Goal: Task Accomplishment & Management: Use online tool/utility

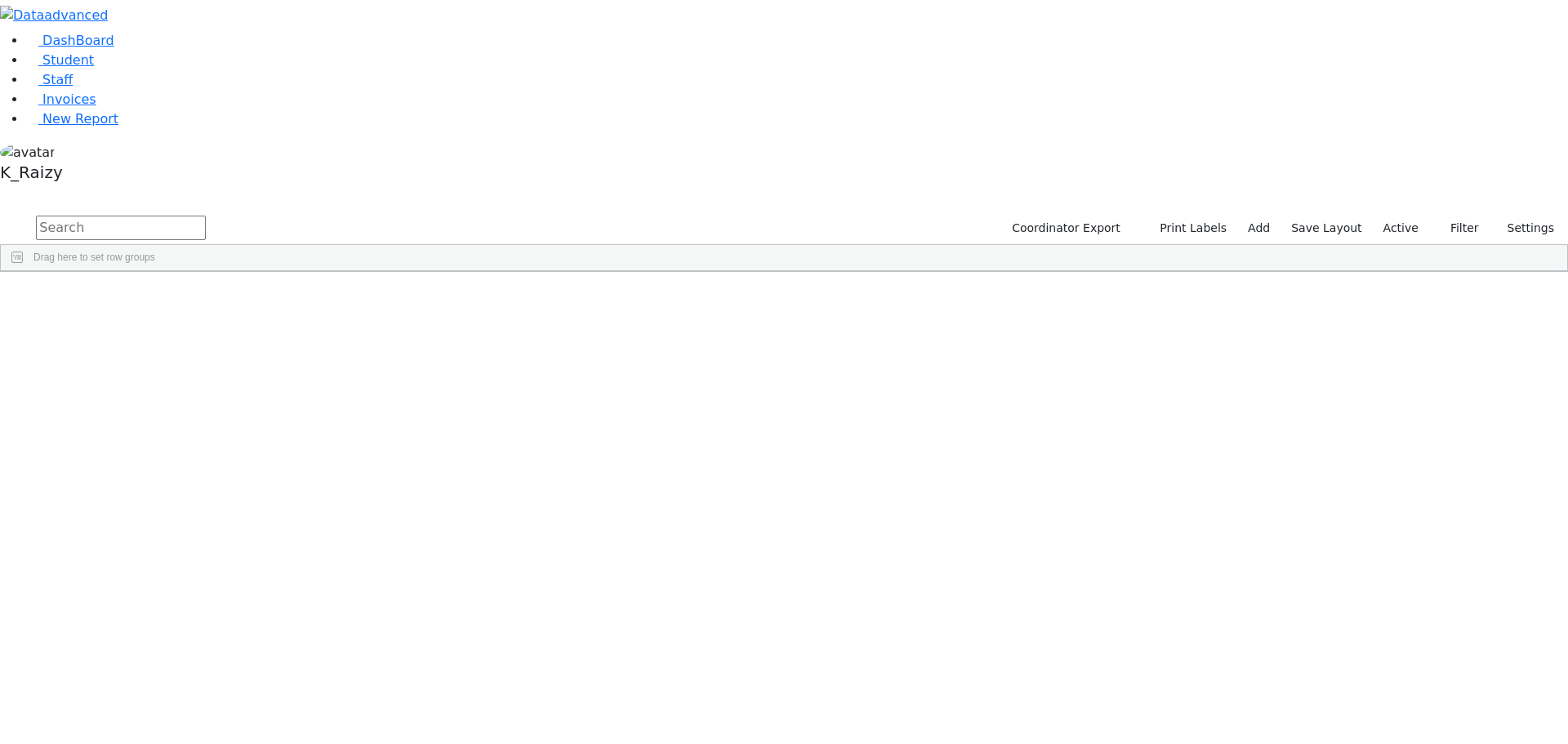
click at [1416, 215] on label "Active" at bounding box center [1400, 228] width 50 height 25
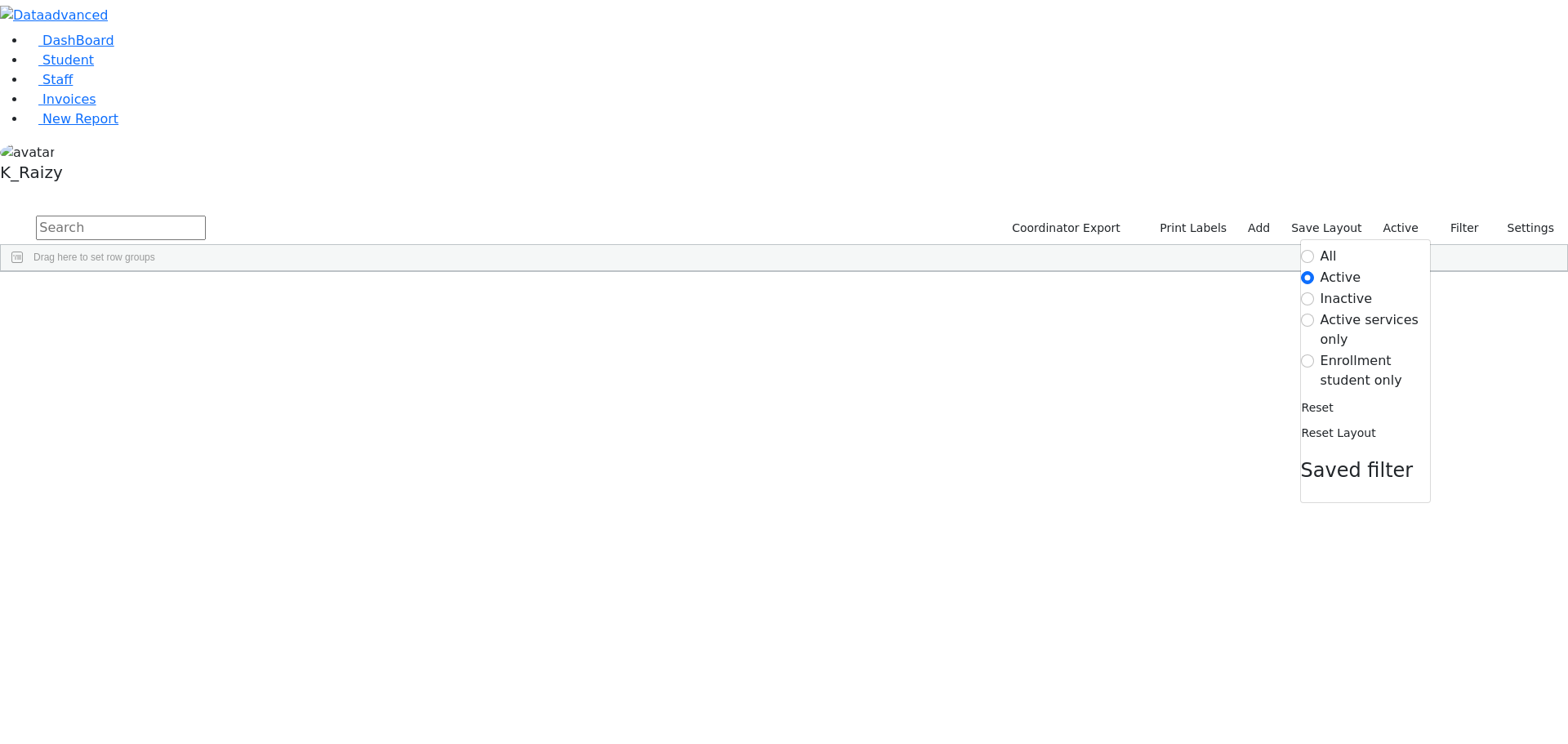
click at [1371, 351] on label "Enrollment student only" at bounding box center [1375, 371] width 109 height 40
click at [1314, 354] on input "Enrollment student only" at bounding box center [1307, 361] width 13 height 13
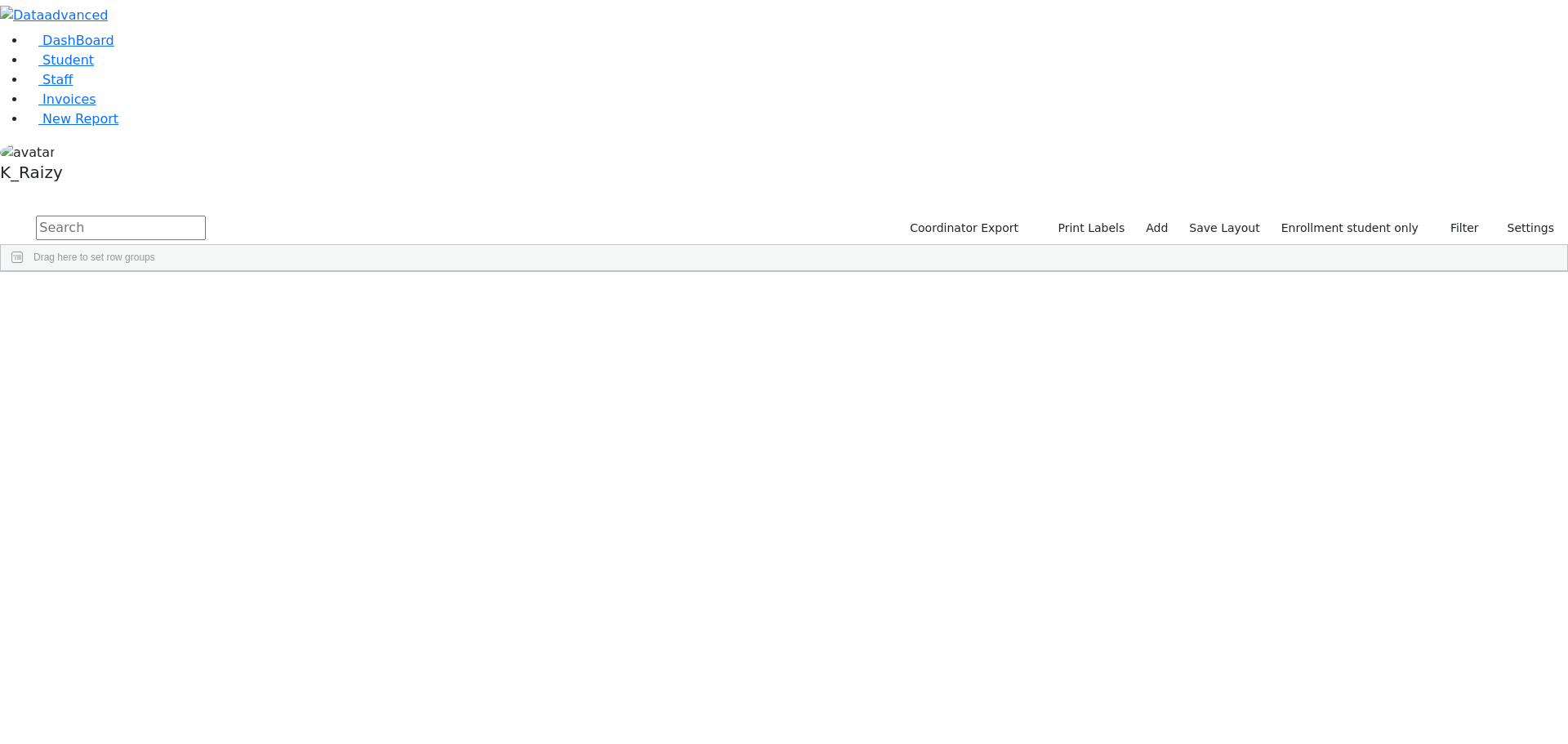
scroll to position [245, 0]
click at [285, 579] on div "[PERSON_NAME]" at bounding box center [236, 590] width 97 height 23
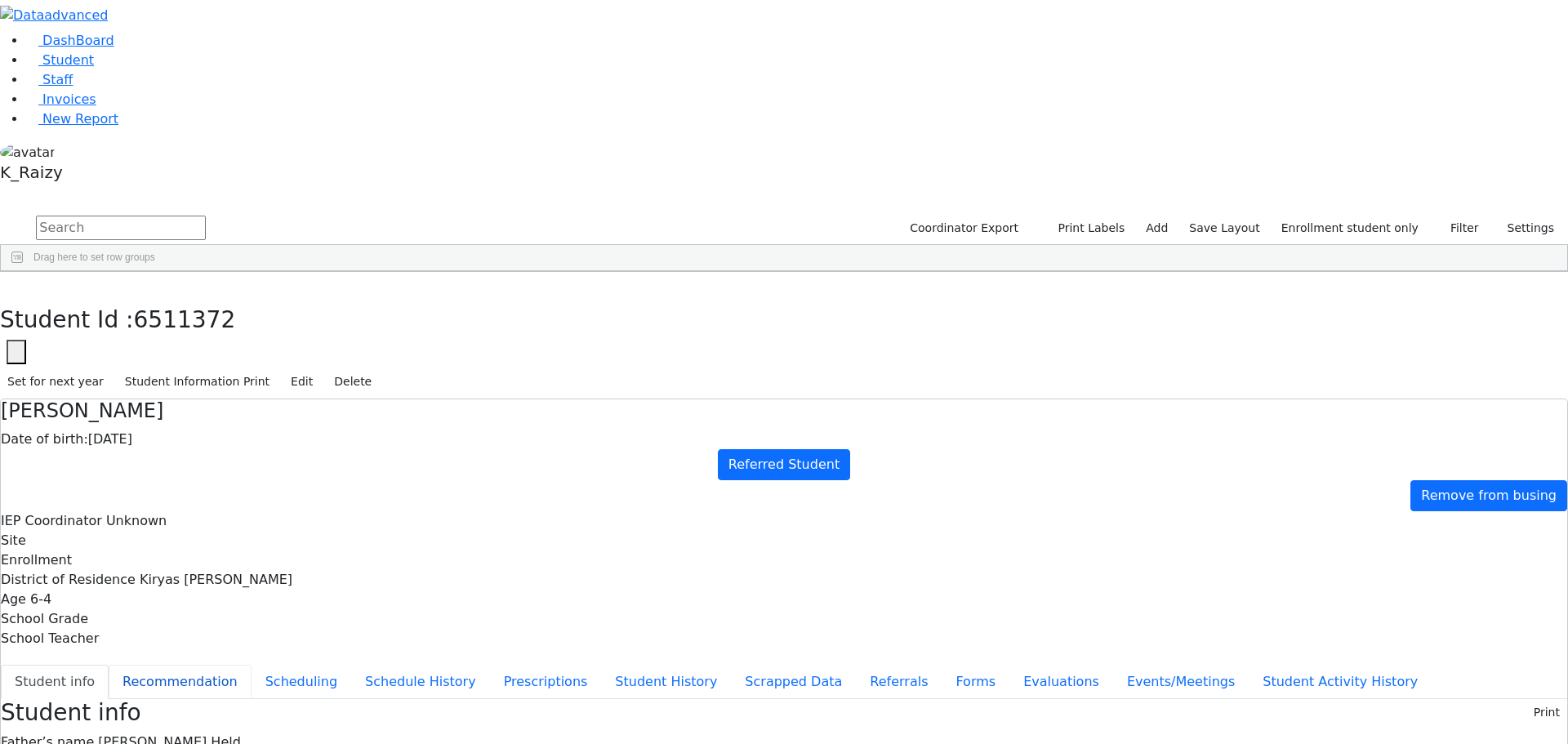
click at [251, 665] on button "Recommendation" at bounding box center [180, 682] width 143 height 34
checkbox input "true"
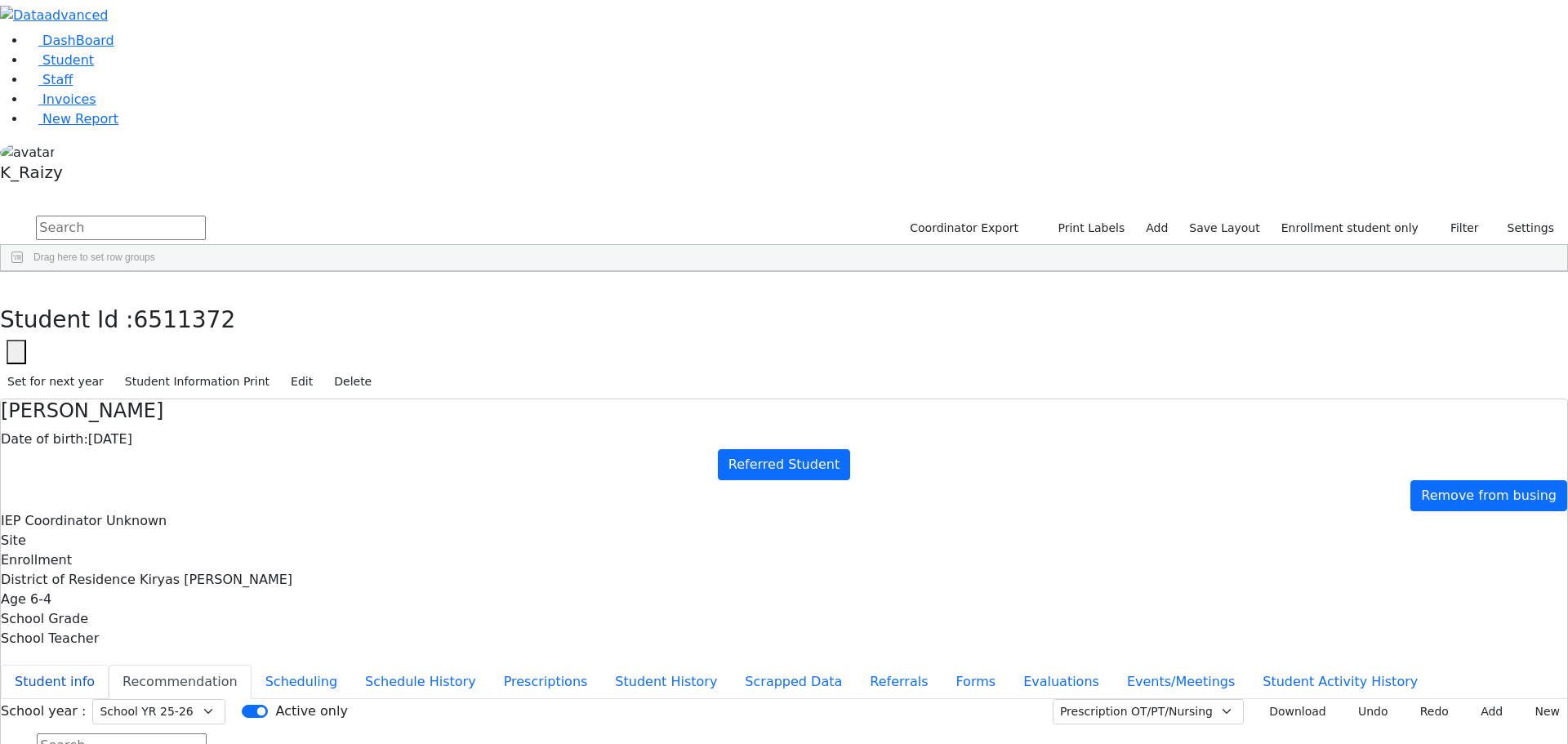
click at [108, 665] on button "Student info" at bounding box center [55, 682] width 108 height 34
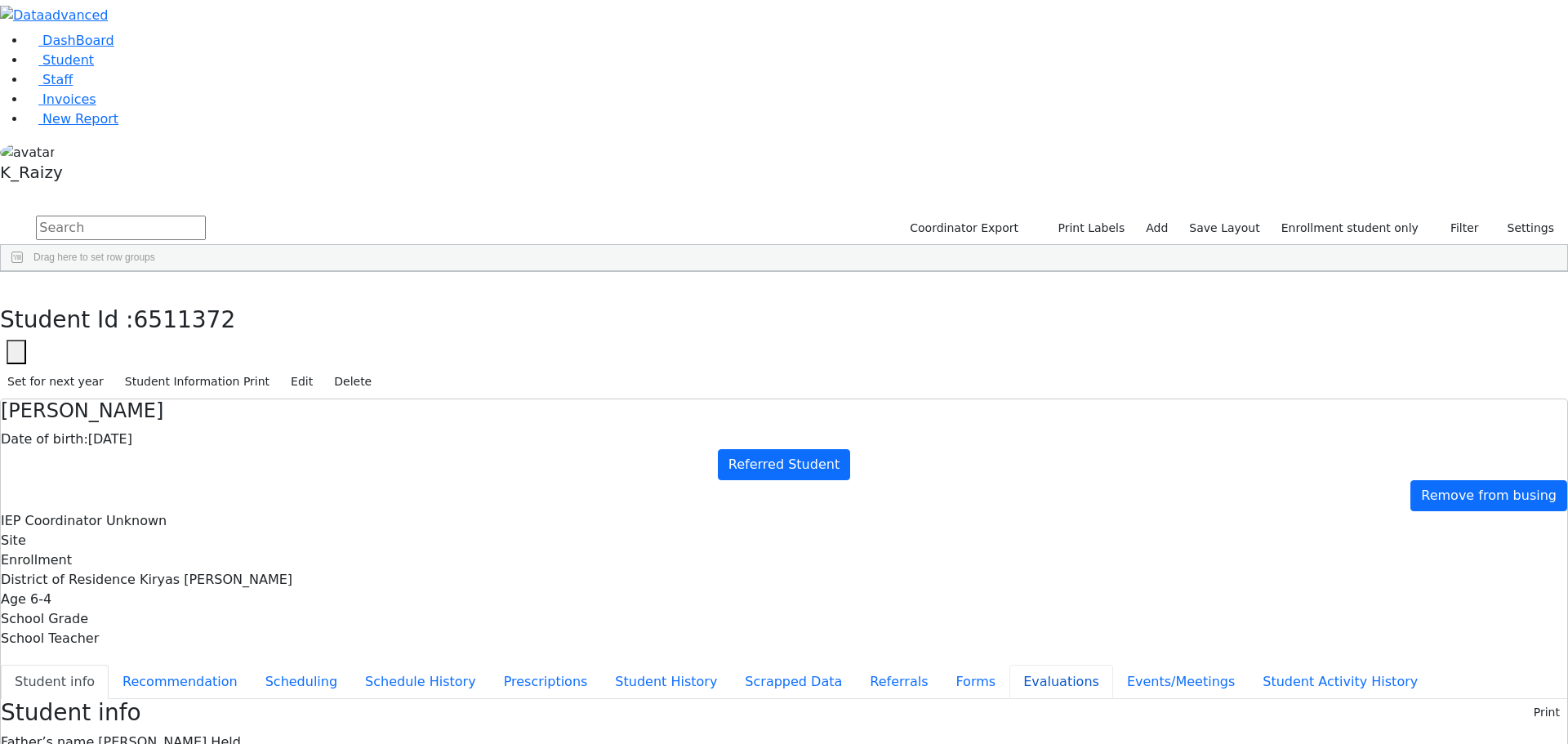
click at [1009, 665] on button "Evaluations" at bounding box center [1060, 682] width 103 height 34
click at [1113, 665] on button "Events/Meetings" at bounding box center [1180, 682] width 135 height 34
click at [1009, 665] on button "Evaluations" at bounding box center [1060, 682] width 103 height 34
click at [24, 272] on button "button" at bounding box center [12, 288] width 24 height 34
click at [193, 602] on div "Hersko" at bounding box center [146, 613] width 96 height 23
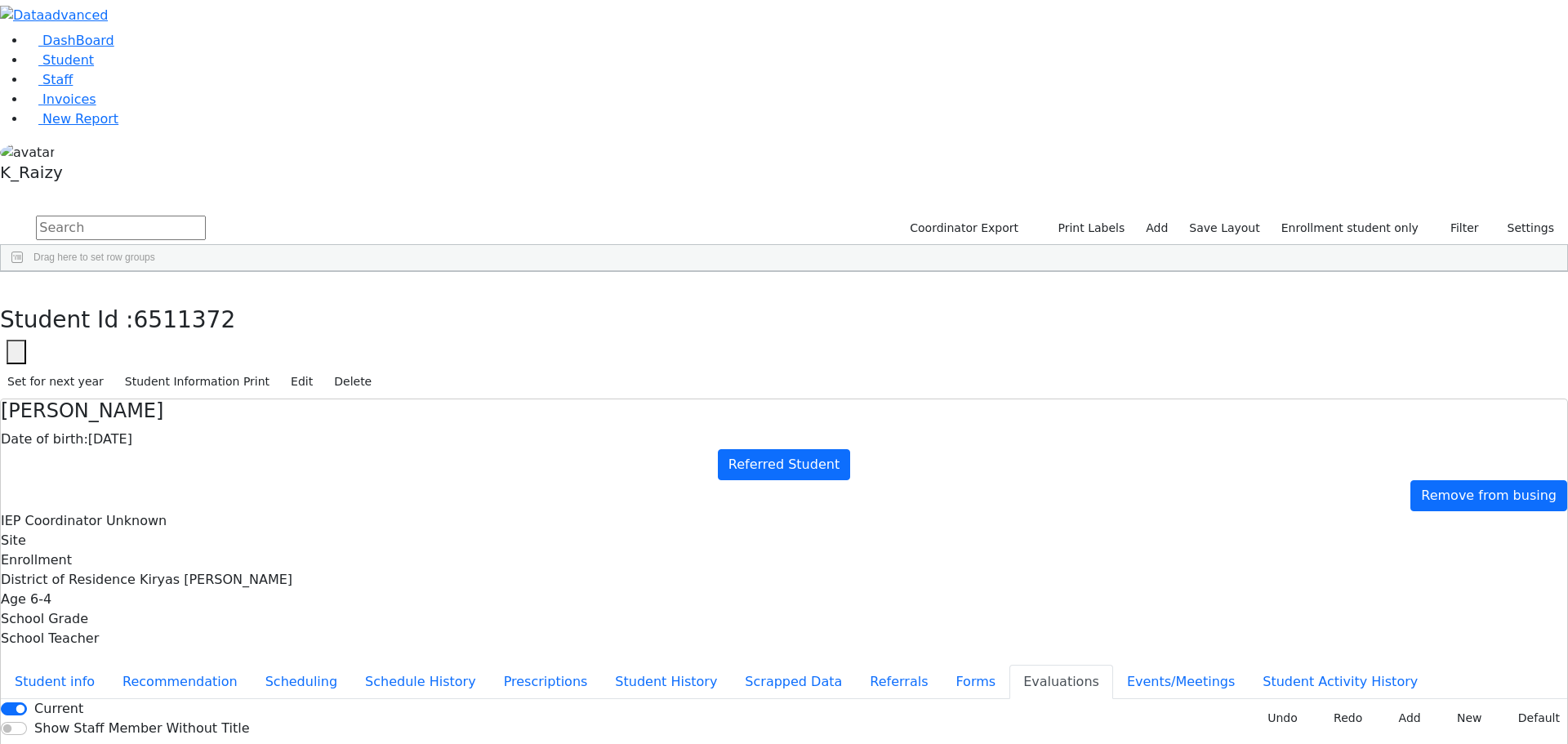
click at [193, 602] on div "Hersko" at bounding box center [146, 613] width 96 height 23
click at [108, 665] on button "Student info" at bounding box center [55, 682] width 108 height 34
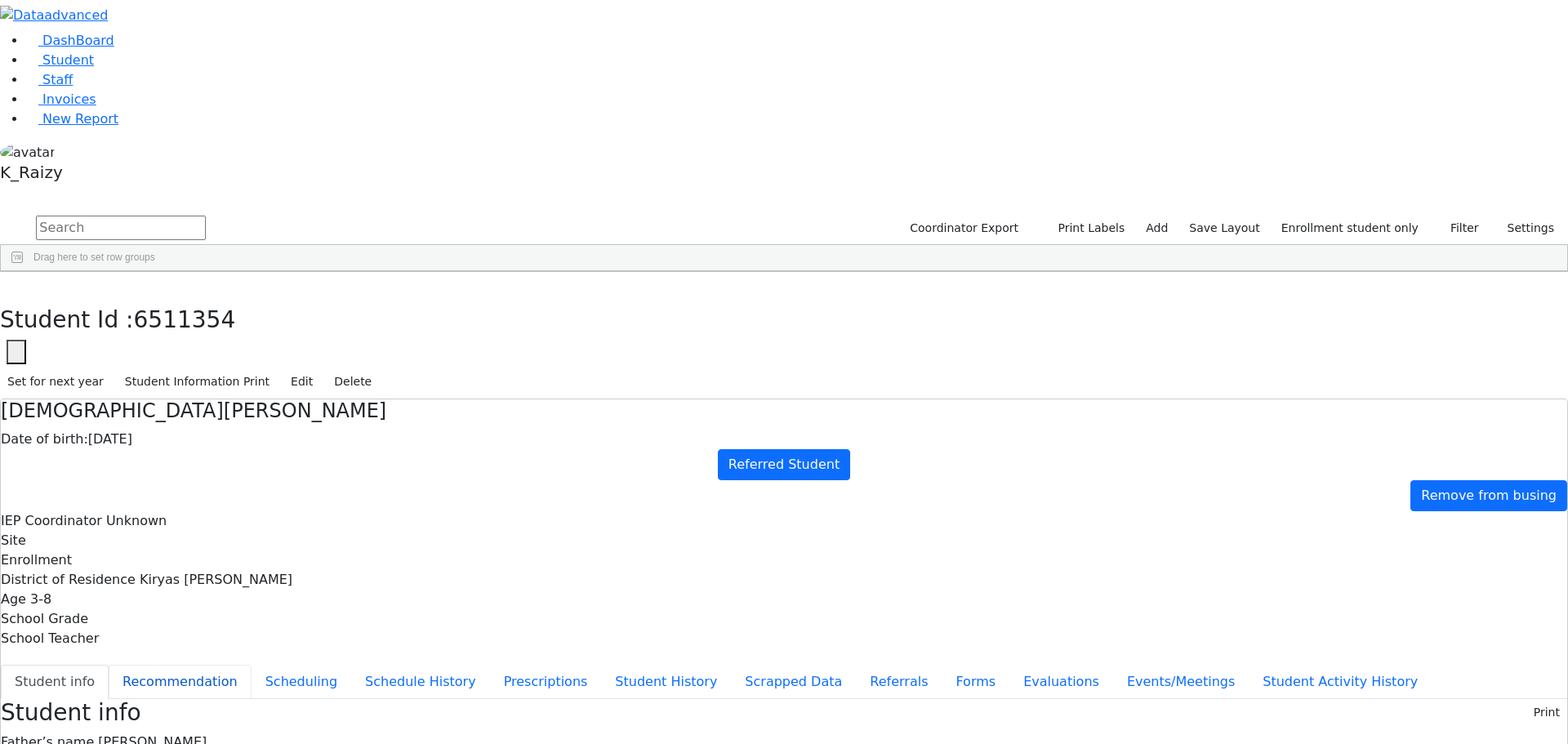
click at [251, 665] on button "Recommendation" at bounding box center [180, 682] width 143 height 34
checkbox input "true"
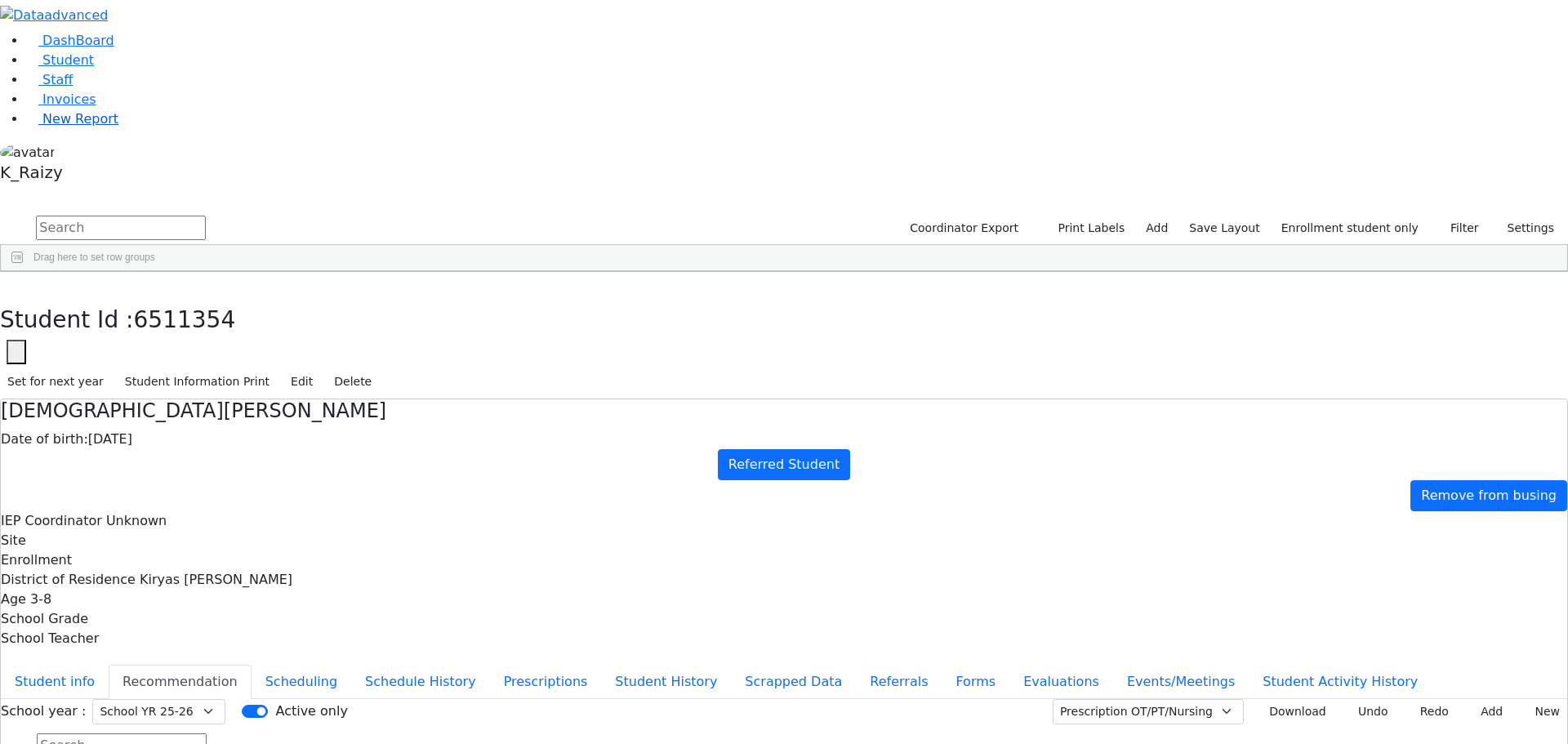
click at [78, 127] on span "New Report" at bounding box center [80, 119] width 76 height 15
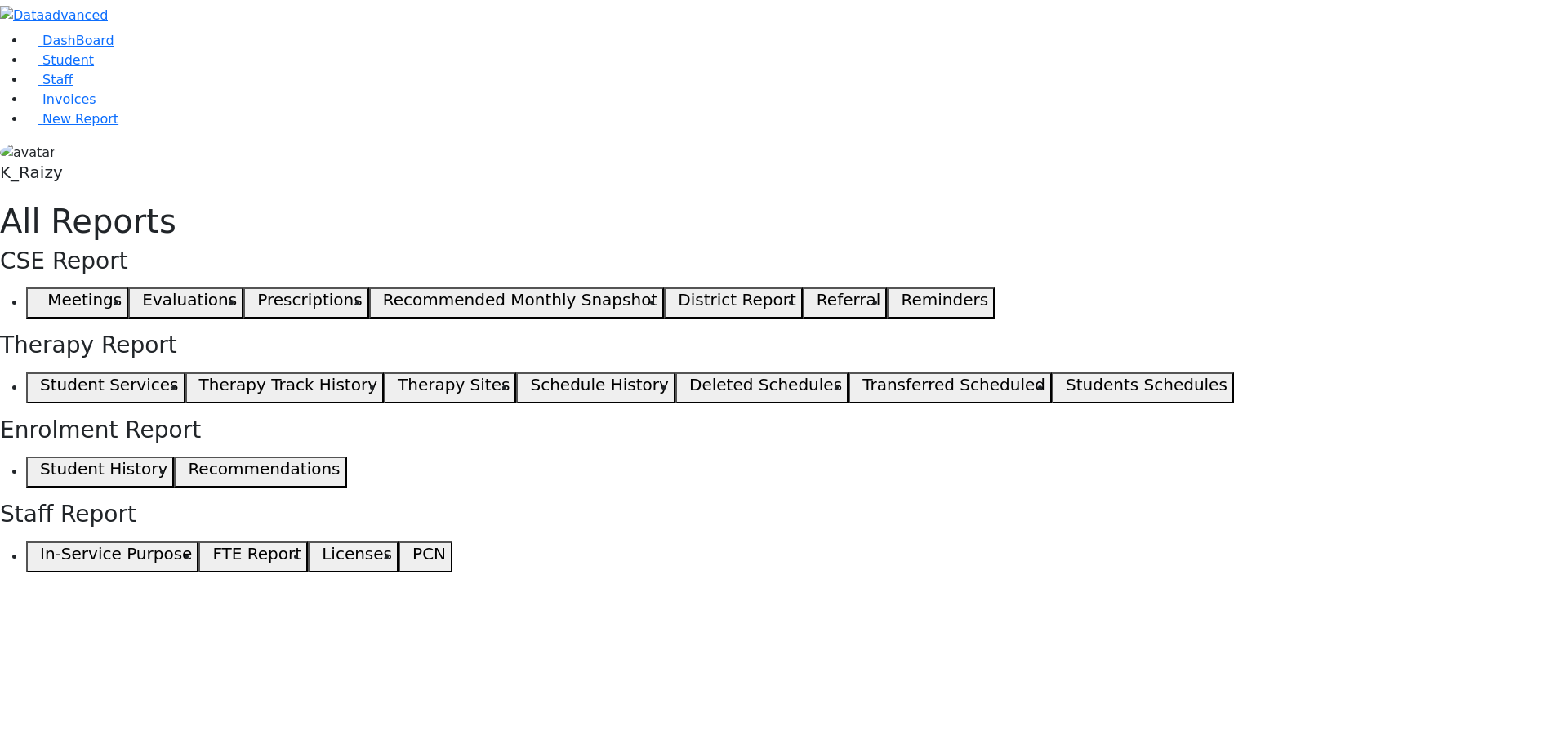
click at [40, 293] on span "button" at bounding box center [36, 303] width 8 height 19
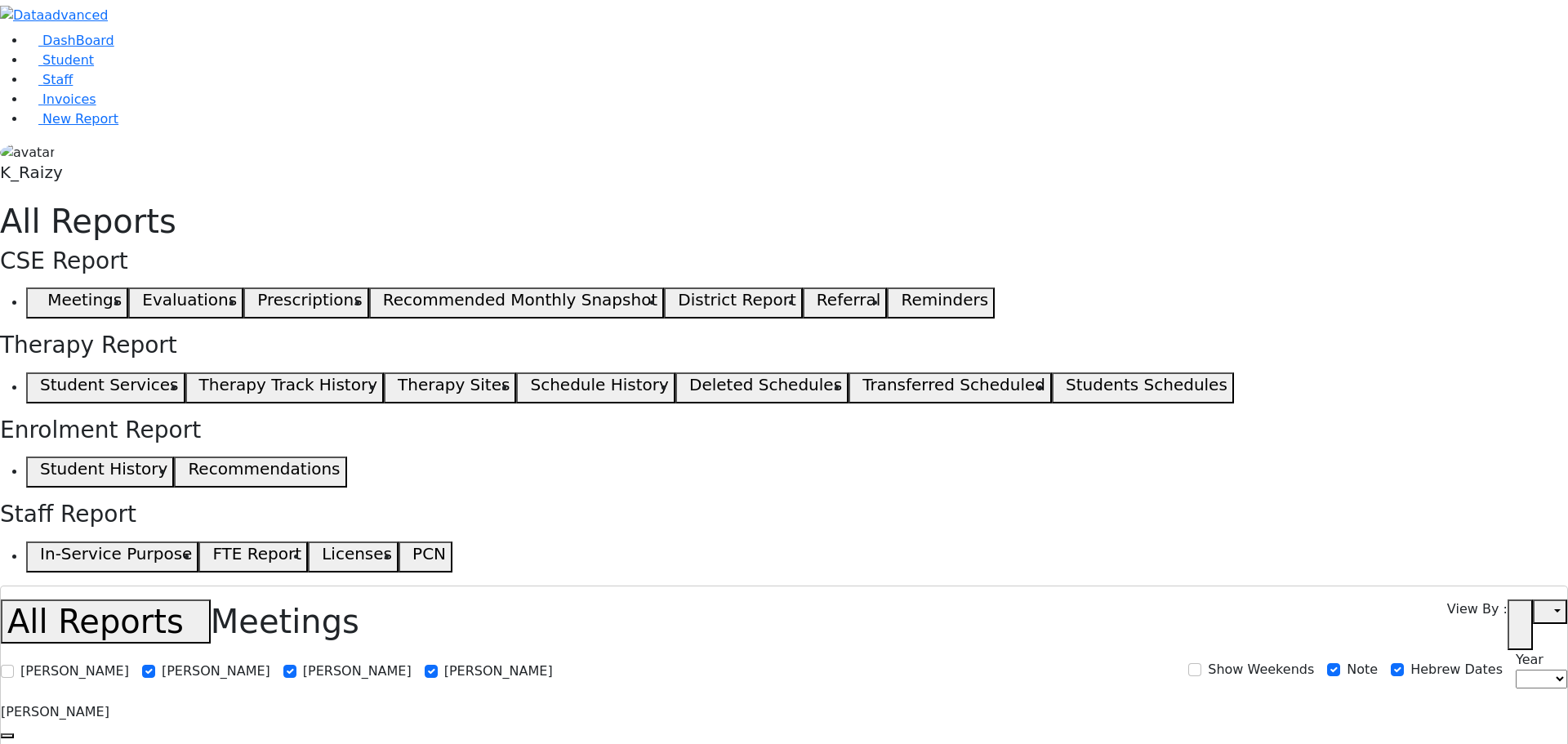
select select
